Goal: Task Accomplishment & Management: Complete application form

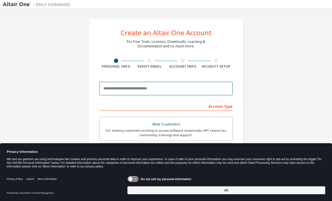
click at [161, 88] on input "email" at bounding box center [165, 89] width 133 height 14
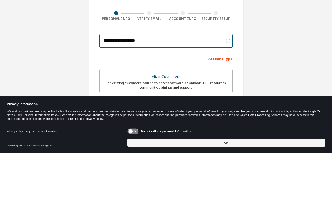
type input "**********"
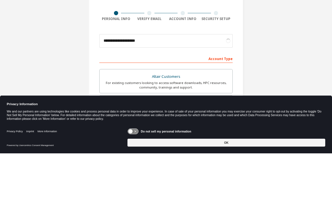
click at [274, 43] on div "**********" at bounding box center [166, 161] width 327 height 298
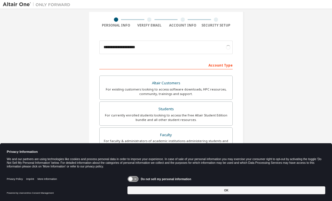
scroll to position [44, 0]
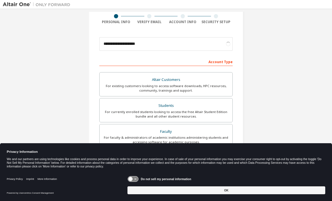
click at [190, 102] on div "Students" at bounding box center [166, 106] width 126 height 8
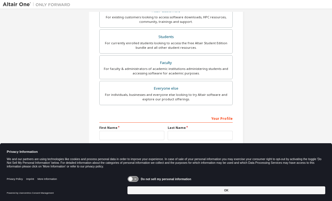
scroll to position [113, 0]
click at [141, 131] on input "text" at bounding box center [131, 135] width 65 height 9
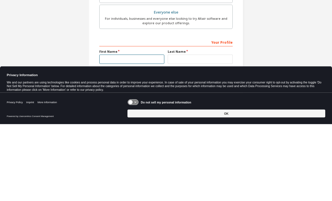
type input "***"
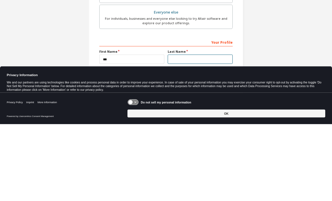
type input "********"
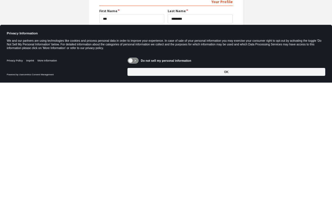
click at [229, 186] on button "OK" at bounding box center [227, 190] width 198 height 8
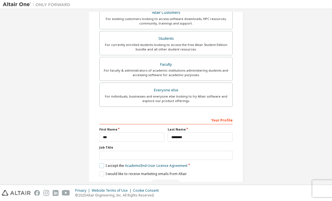
click at [108, 163] on label "I accept the Academic End-User License Agreement" at bounding box center [143, 165] width 88 height 5
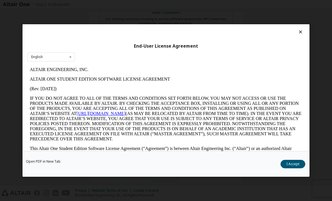
scroll to position [0, 0]
click at [293, 168] on button "I Accept" at bounding box center [293, 164] width 25 height 8
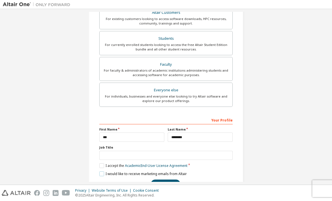
click at [104, 171] on label "I would like to receive marketing emails from Altair" at bounding box center [143, 173] width 88 height 5
click at [102, 171] on label "I would like to receive marketing emails from Altair" at bounding box center [143, 173] width 88 height 5
click at [164, 179] on button "Next" at bounding box center [166, 183] width 30 height 8
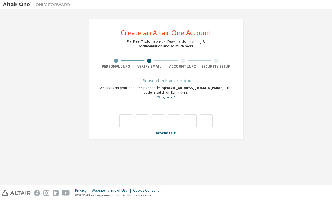
scroll to position [0, 0]
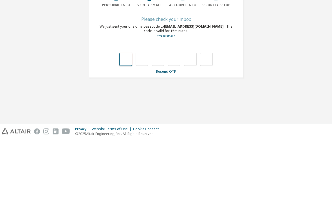
click at [131, 114] on input "text" at bounding box center [125, 120] width 13 height 13
paste input "*"
type input "*"
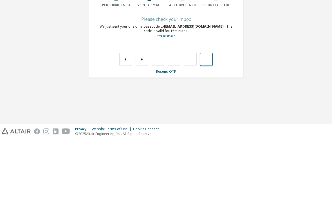
type input "*"
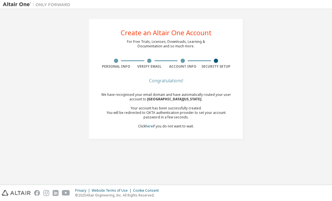
click at [152, 124] on link "here" at bounding box center [149, 126] width 7 height 5
